Goal: Find specific page/section: Find specific page/section

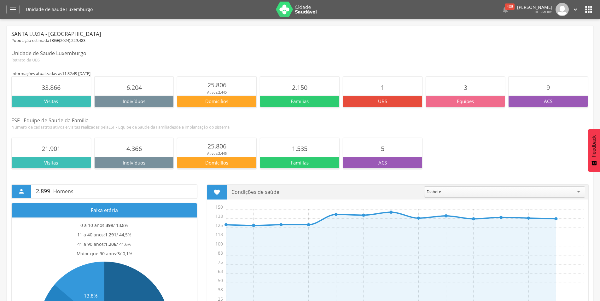
click at [540, 100] on p "ACS" at bounding box center [548, 101] width 79 height 7
click at [470, 105] on div "Equipes" at bounding box center [465, 101] width 79 height 11
click at [589, 11] on icon "" at bounding box center [589, 9] width 10 height 10
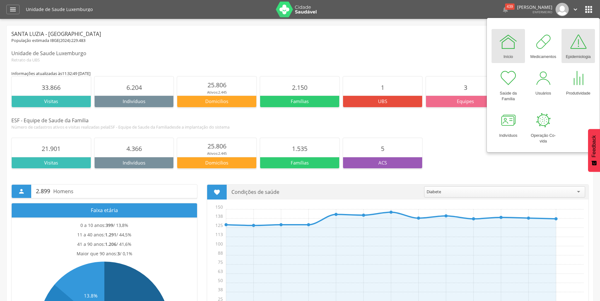
click at [581, 42] on div at bounding box center [578, 41] width 19 height 19
